Goal: Task Accomplishment & Management: Manage account settings

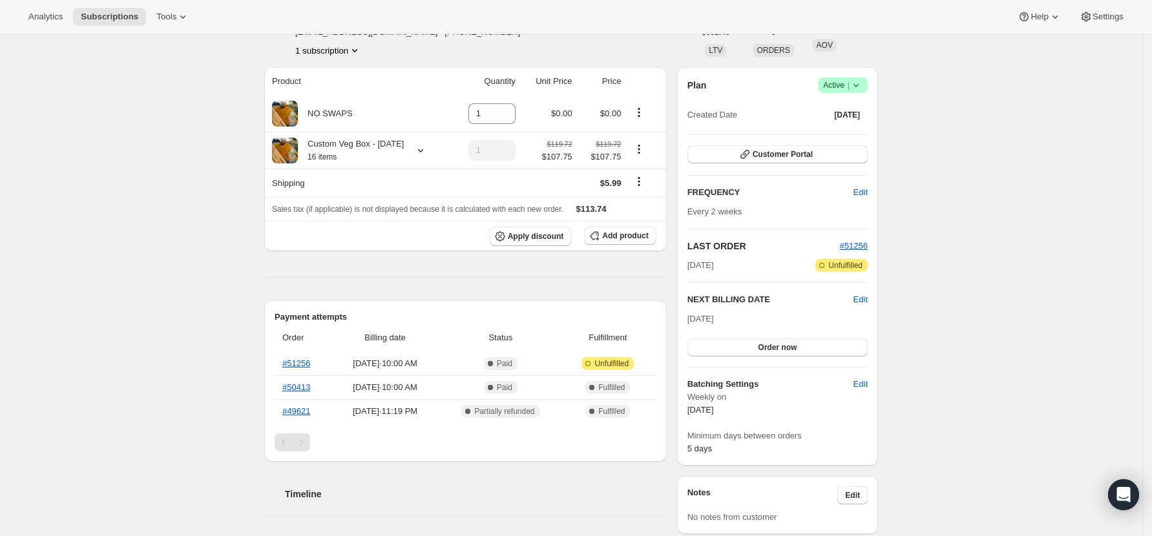
scroll to position [172, 0]
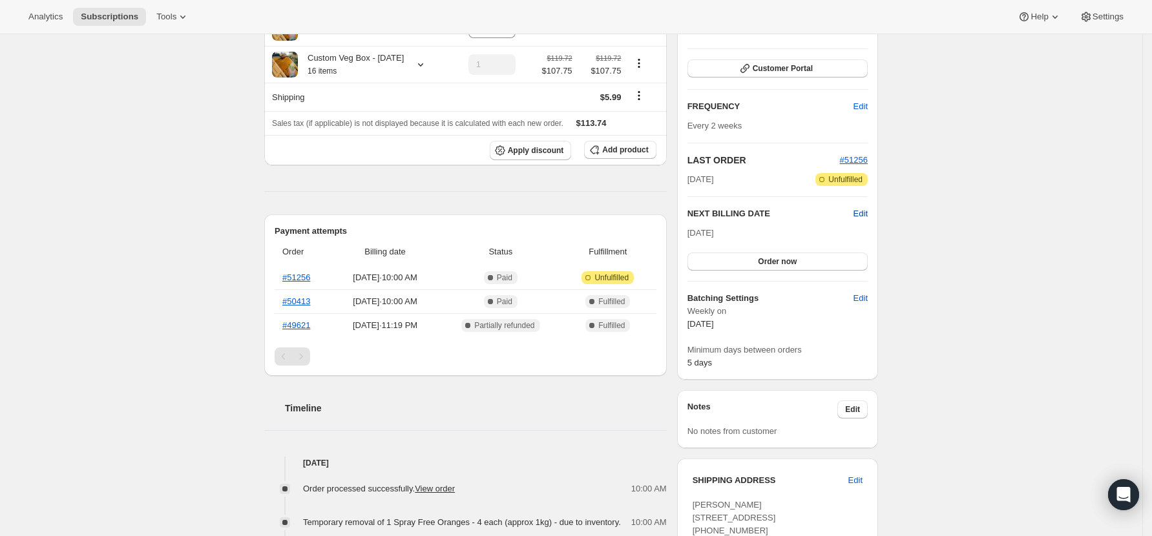
click at [862, 211] on span "Edit" at bounding box center [861, 213] width 14 height 13
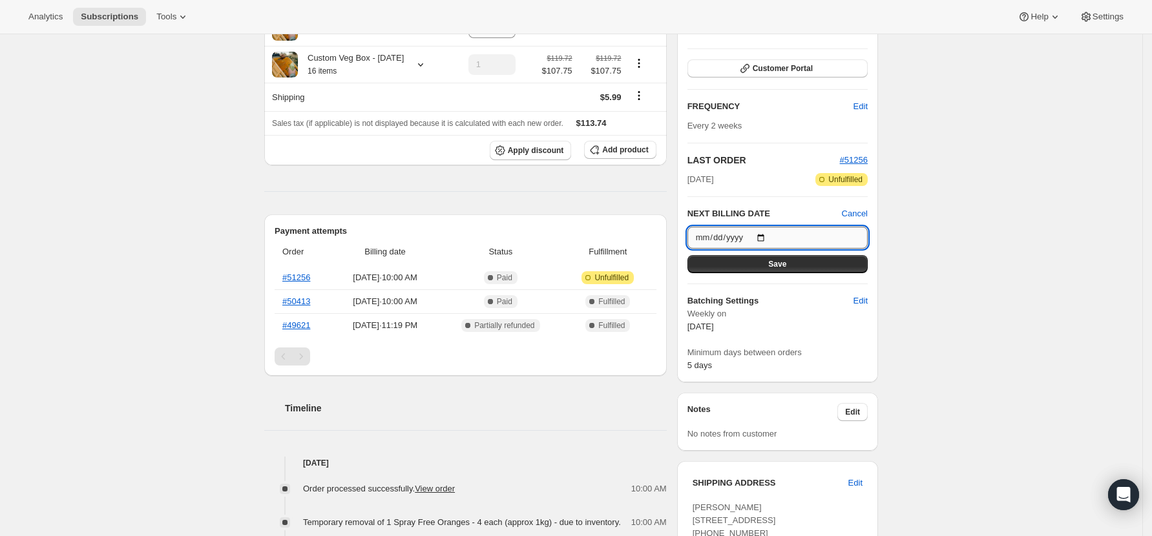
click at [767, 238] on input "[DATE]" at bounding box center [778, 238] width 180 height 22
type input "[DATE]"
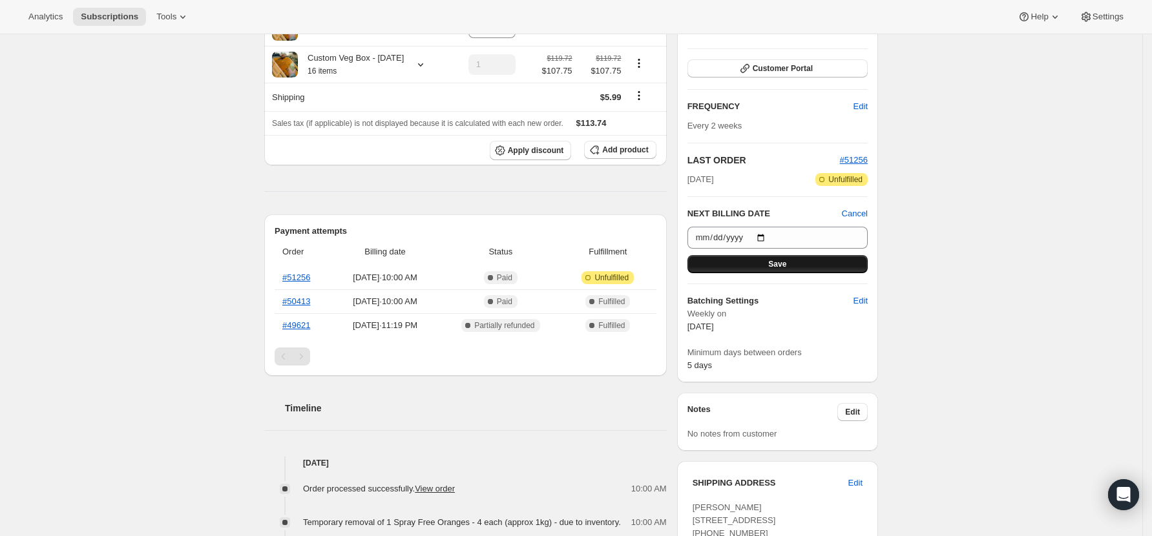
click at [787, 264] on span "Save" at bounding box center [777, 264] width 18 height 10
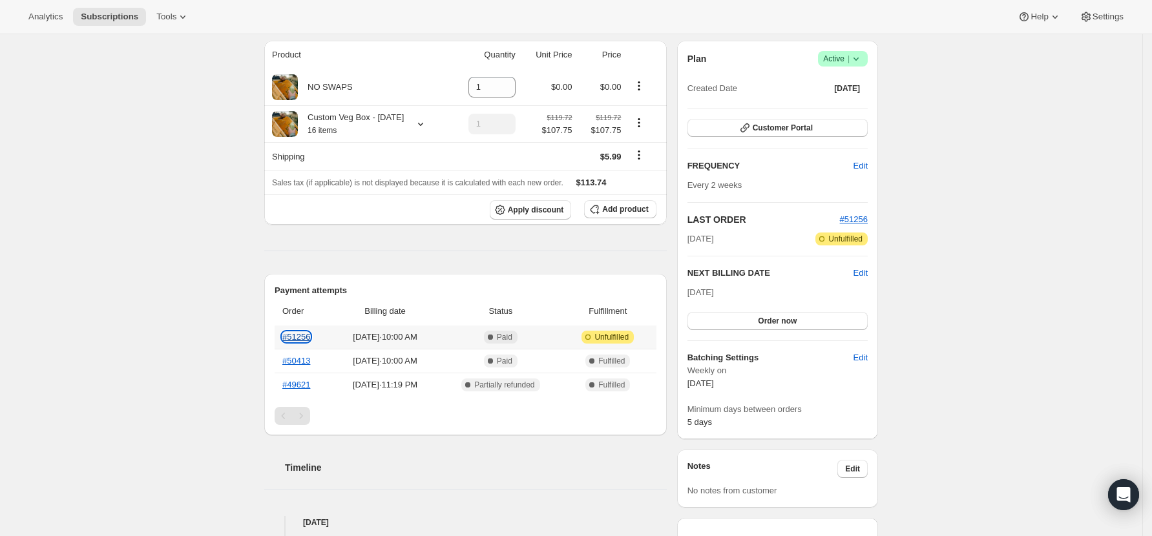
click at [309, 342] on link "#51256" at bounding box center [296, 337] width 28 height 10
click at [819, 128] on button "Customer Portal" at bounding box center [778, 128] width 180 height 18
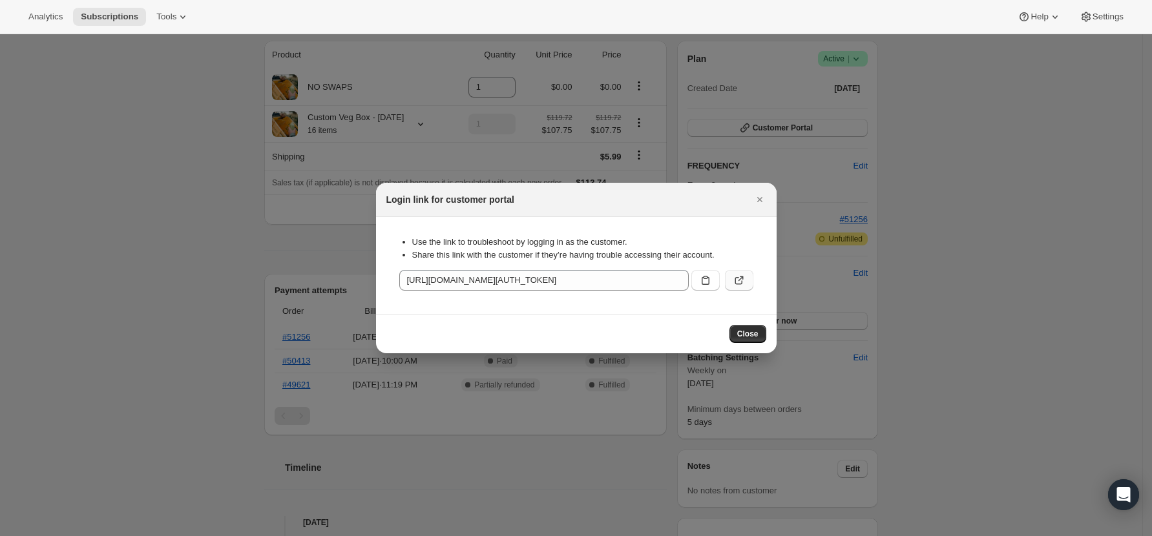
click at [738, 277] on icon ":rg5:" at bounding box center [739, 280] width 13 height 13
click at [705, 280] on icon ":rg5:" at bounding box center [705, 280] width 13 height 13
click at [761, 335] on button "Close" at bounding box center [748, 334] width 37 height 18
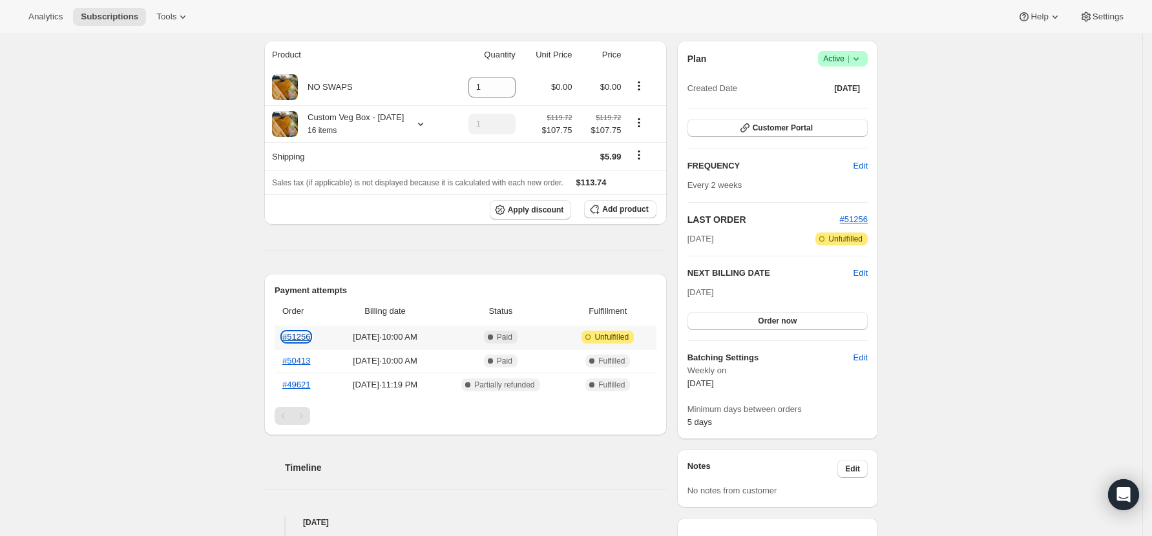
click at [310, 342] on link "#51256" at bounding box center [296, 337] width 28 height 10
